Goal: Information Seeking & Learning: Learn about a topic

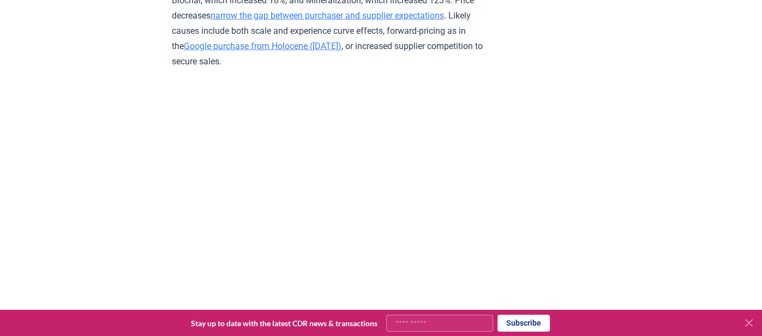
scroll to position [4849, 0]
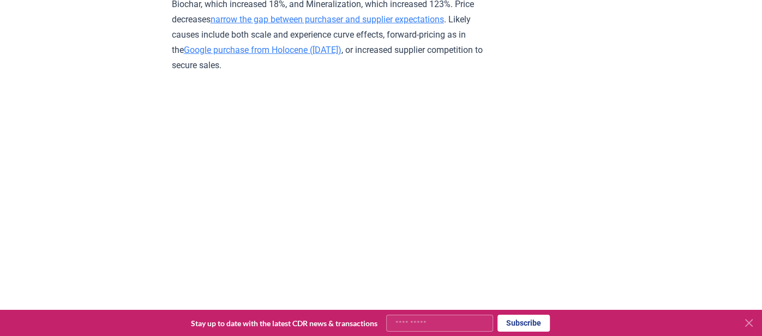
click at [237, 67] on p "Most methods saw prices decrease from 2023 to 2024, with the exception of Bioch…" at bounding box center [331, 27] width 319 height 92
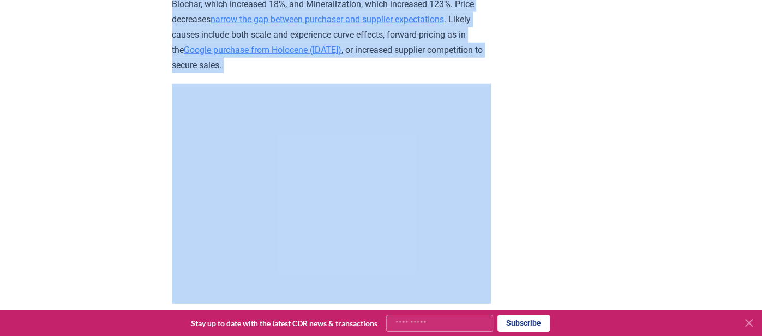
click at [237, 67] on p "Most methods saw prices decrease from 2023 to 2024, with the exception of Bioch…" at bounding box center [331, 27] width 319 height 92
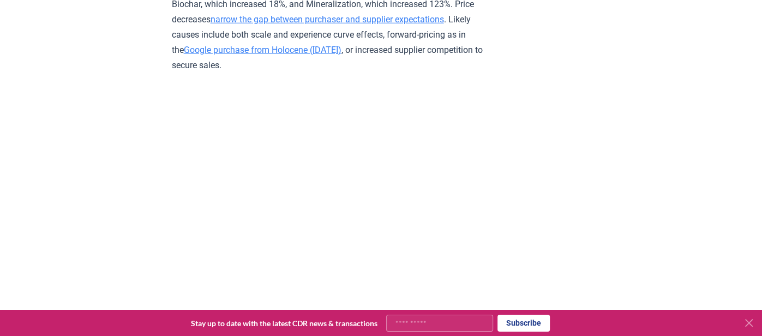
click at [316, 55] on link "Google purchase from Holocene (Sep 2024)" at bounding box center [263, 50] width 158 height 10
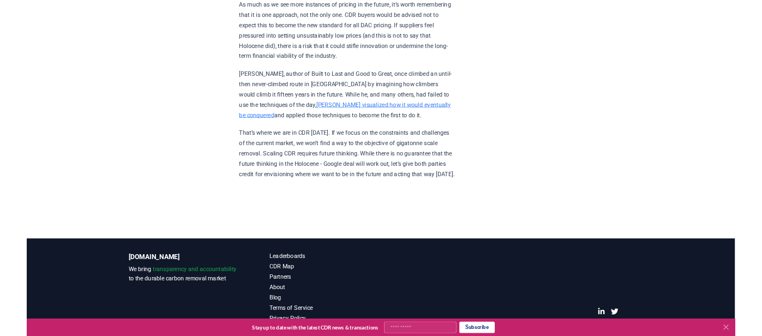
scroll to position [1333, 0]
